Goal: Navigation & Orientation: Go to known website

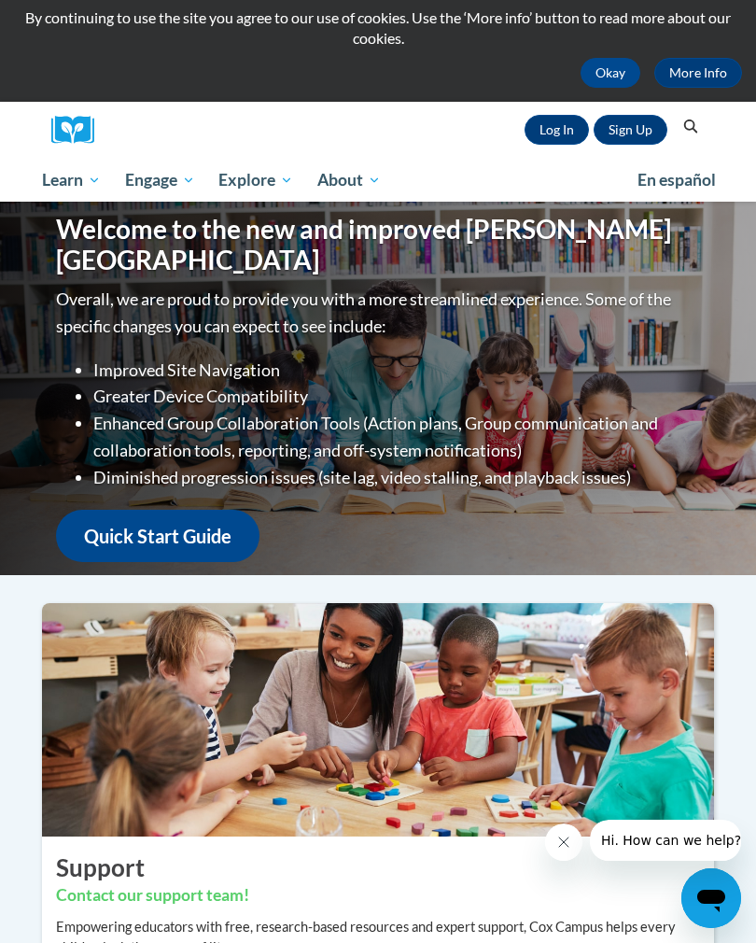
click at [732, 234] on div "Welcome to the new and improved Cox Campus Overall, we are proud to provide you…" at bounding box center [378, 388] width 756 height 373
click at [752, 291] on div "Welcome to the new and improved Cox Campus Overall, we are proud to provide you…" at bounding box center [378, 388] width 756 height 373
click at [12, 220] on div "Welcome to the new and improved Cox Campus Overall, we are proud to provide you…" at bounding box center [378, 388] width 756 height 373
